Goal: Task Accomplishment & Management: Manage account settings

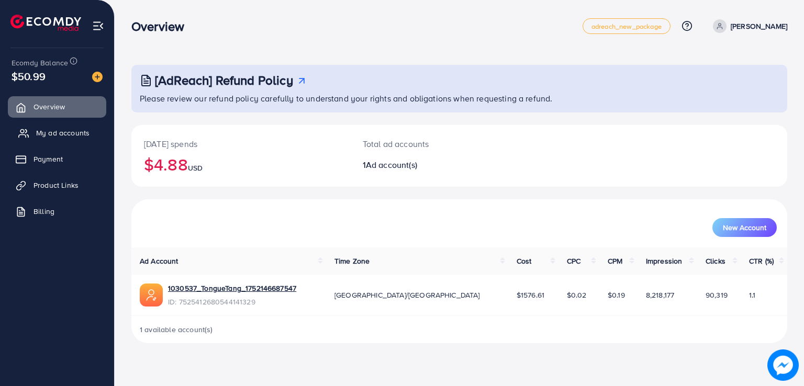
click at [55, 137] on span "My ad accounts" at bounding box center [62, 133] width 53 height 10
